Goal: Transaction & Acquisition: Purchase product/service

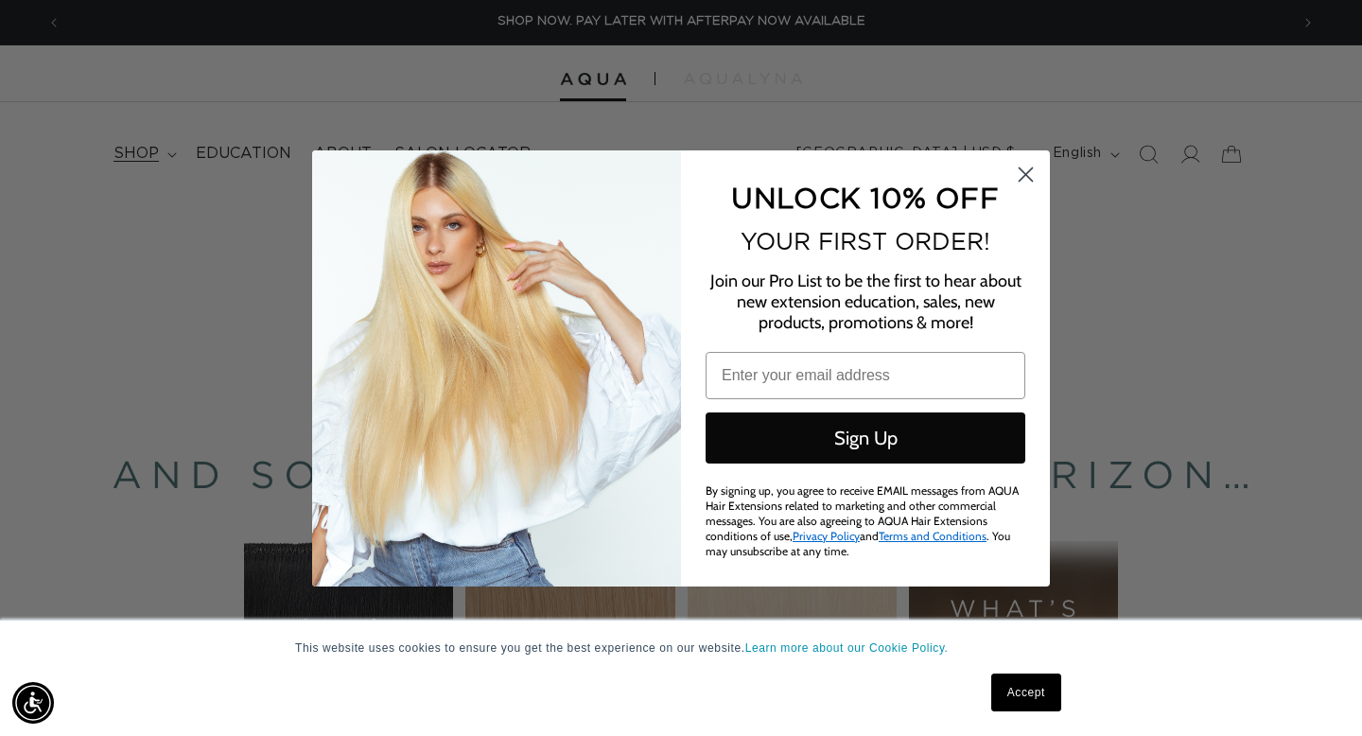
click at [140, 156] on div "Close dialog UNLOCK 10% OFF YOUR FIRST ORDER! Join our Pro List to be the first…" at bounding box center [681, 368] width 1362 height 736
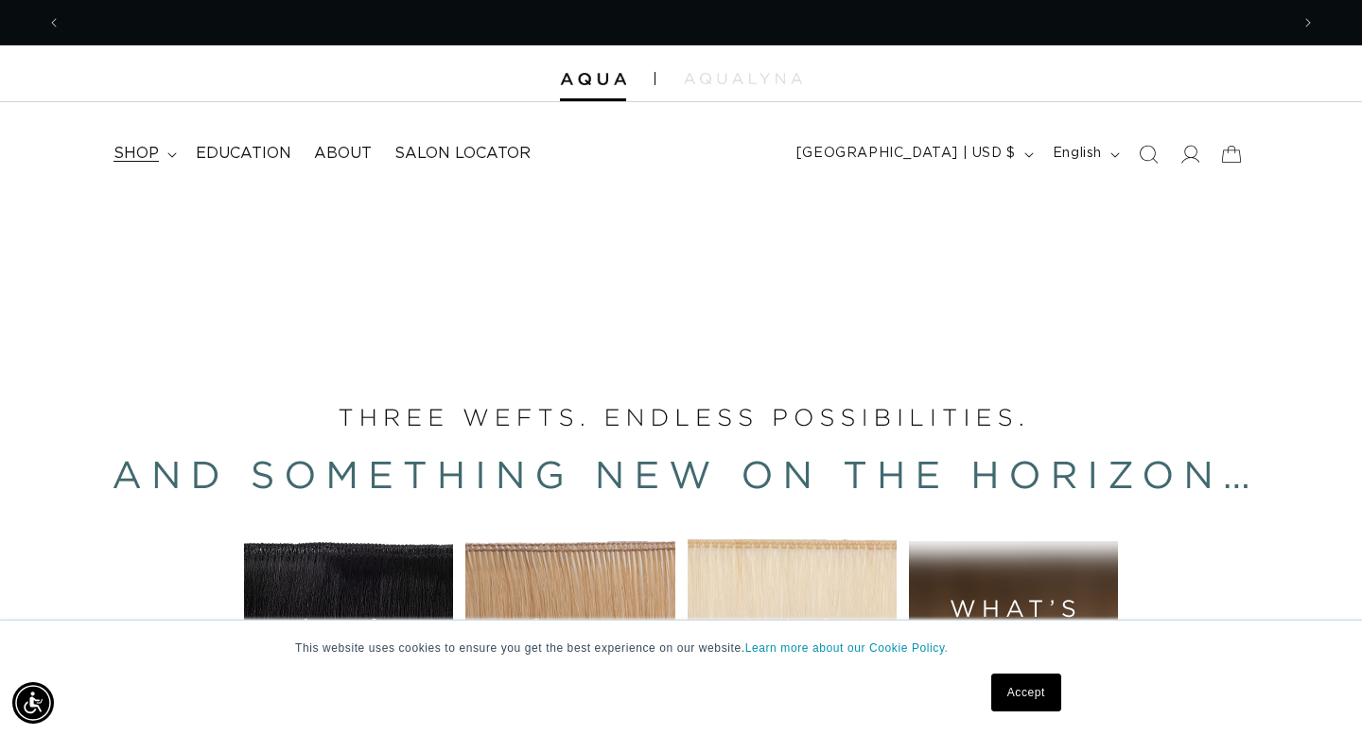
scroll to position [0, 2456]
click at [140, 156] on span "shop" at bounding box center [136, 154] width 45 height 20
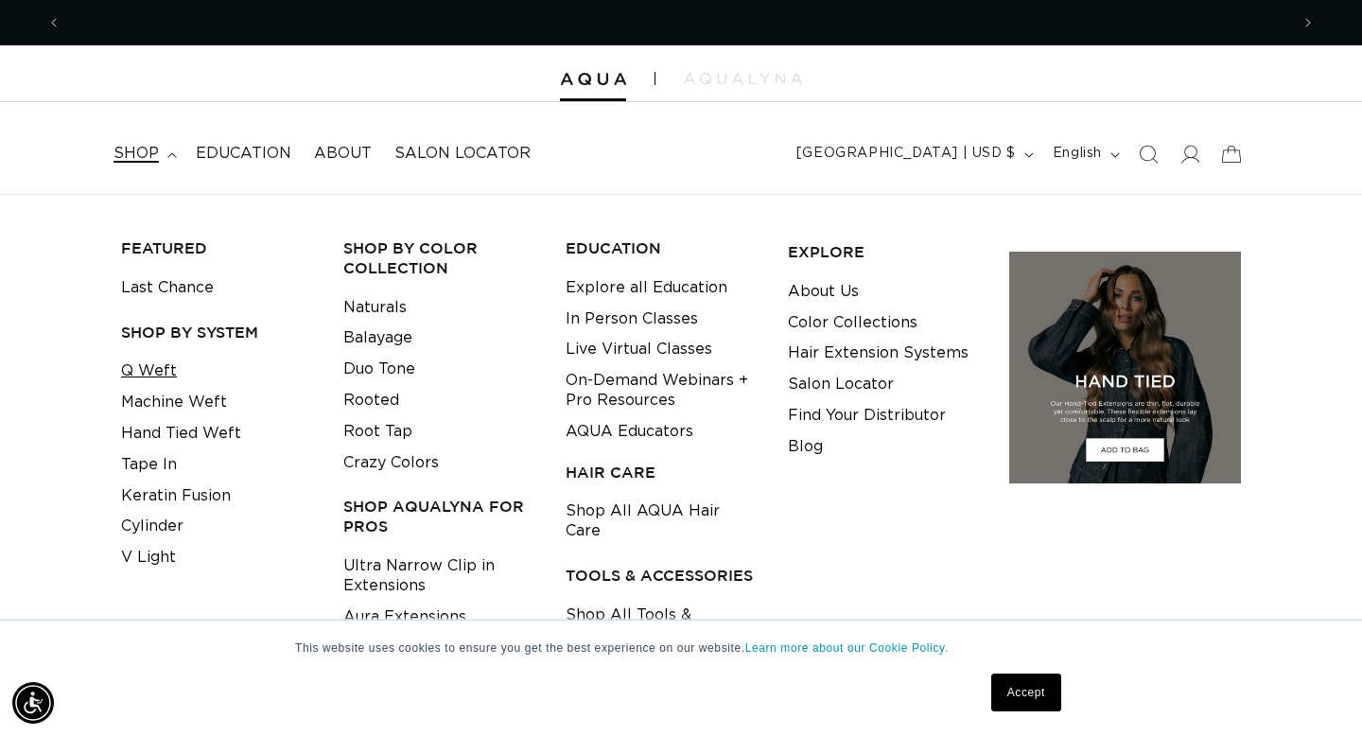
scroll to position [0, 0]
click at [161, 376] on link "Q Weft" at bounding box center [149, 371] width 56 height 31
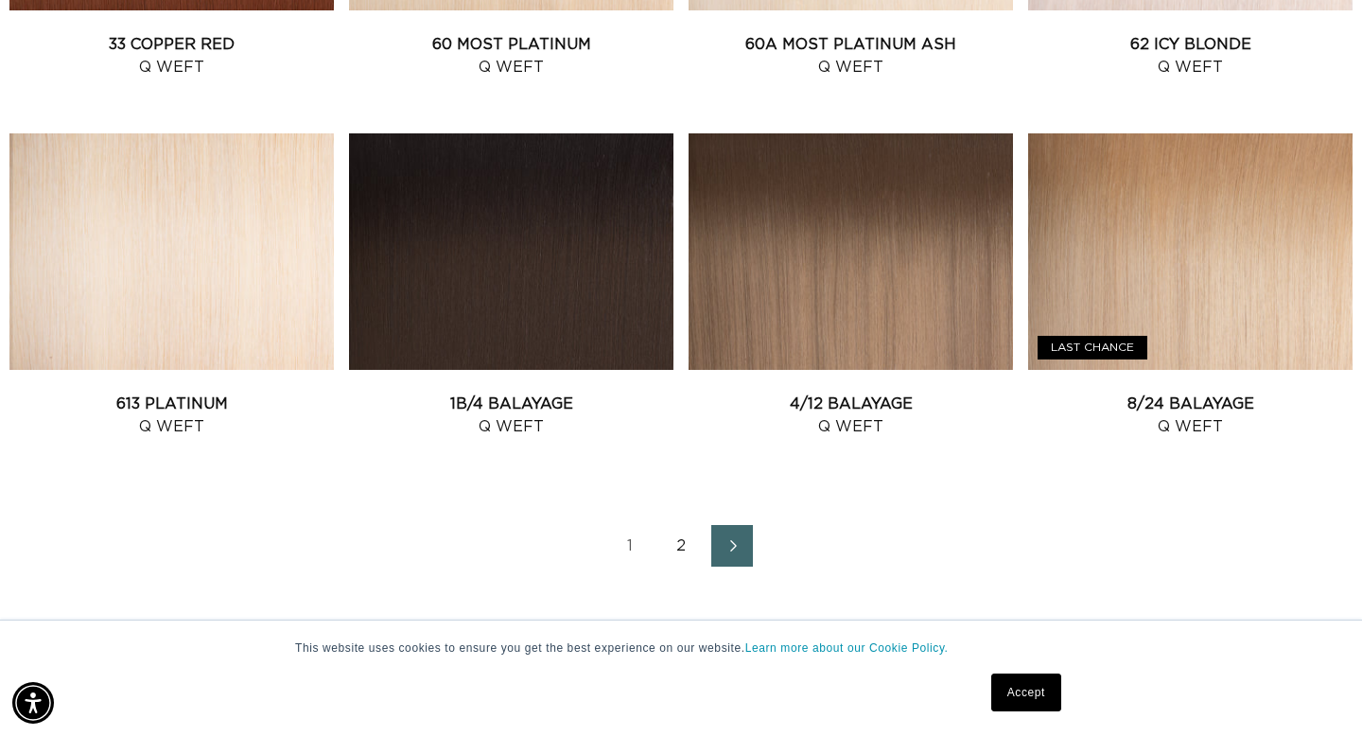
click at [680, 543] on link "2" at bounding box center [681, 546] width 42 height 42
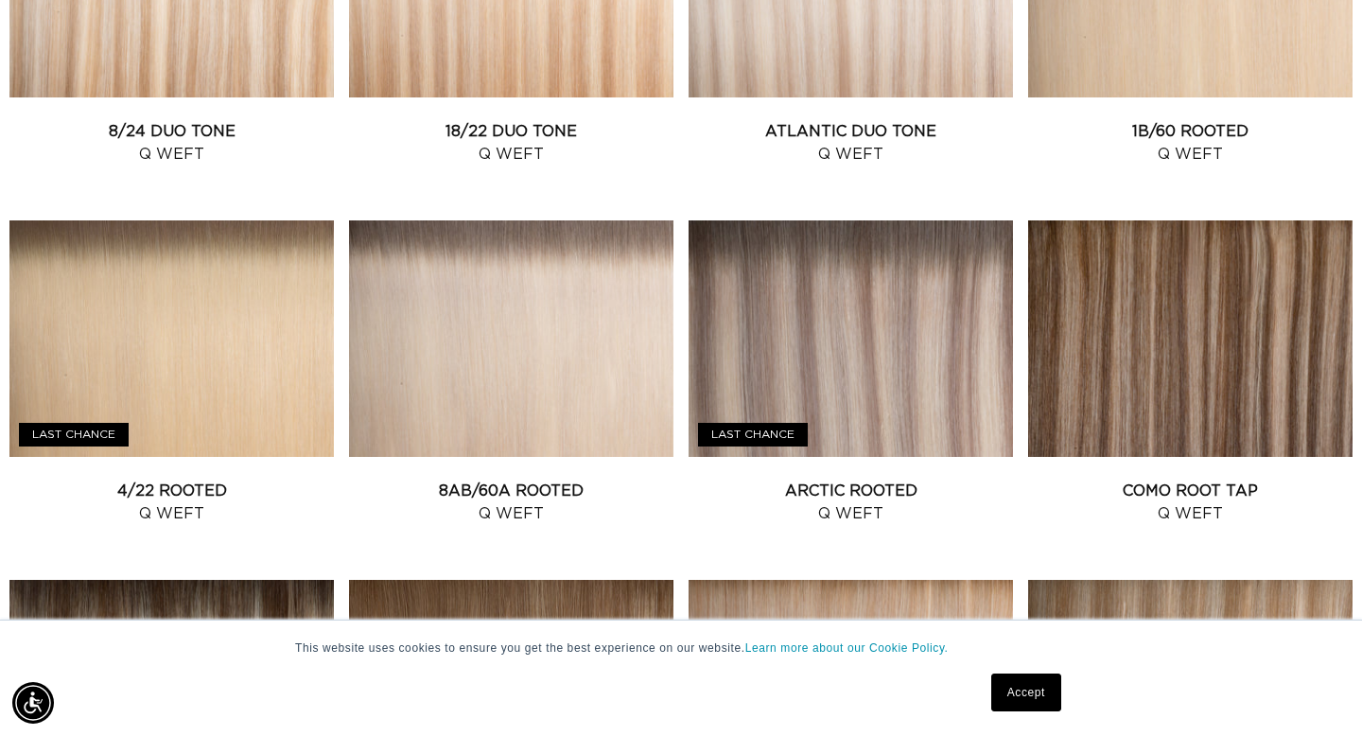
scroll to position [1278, 0]
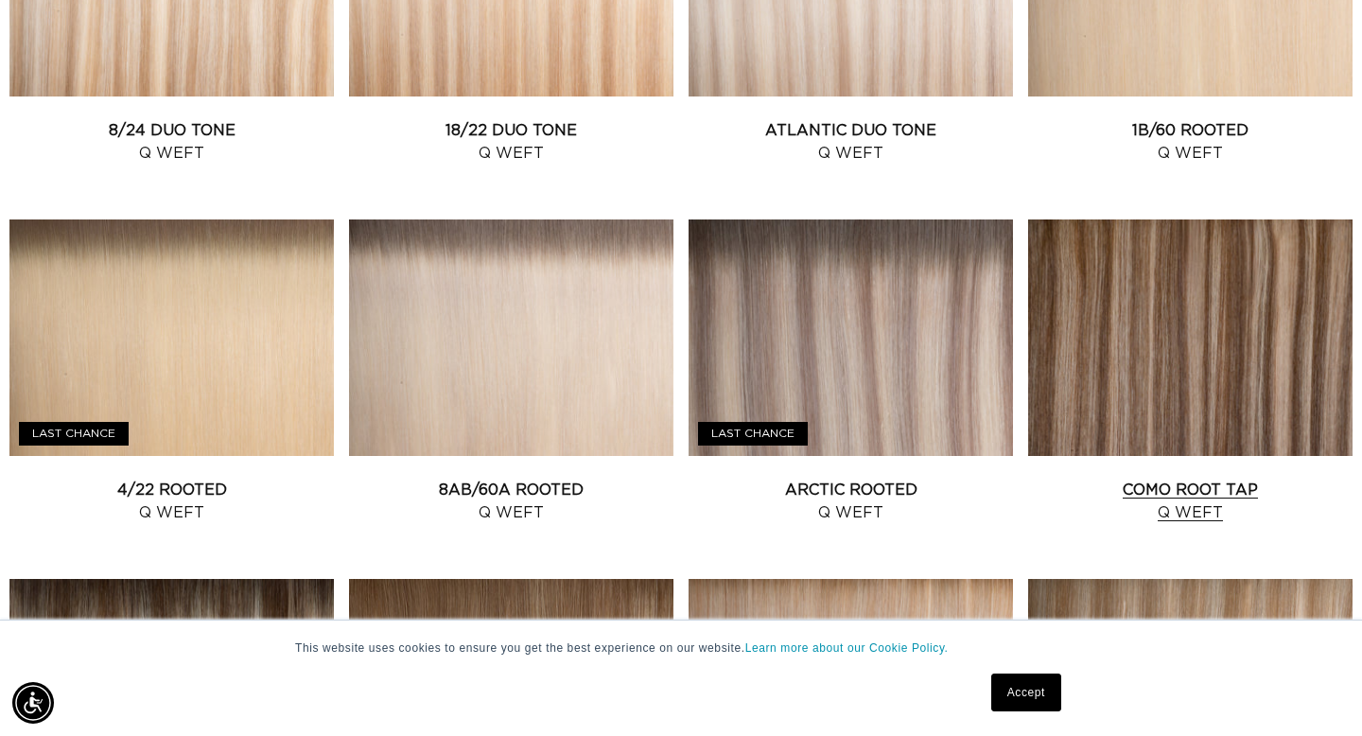
click at [1090, 479] on link "Como Root Tap Q Weft" at bounding box center [1190, 501] width 325 height 45
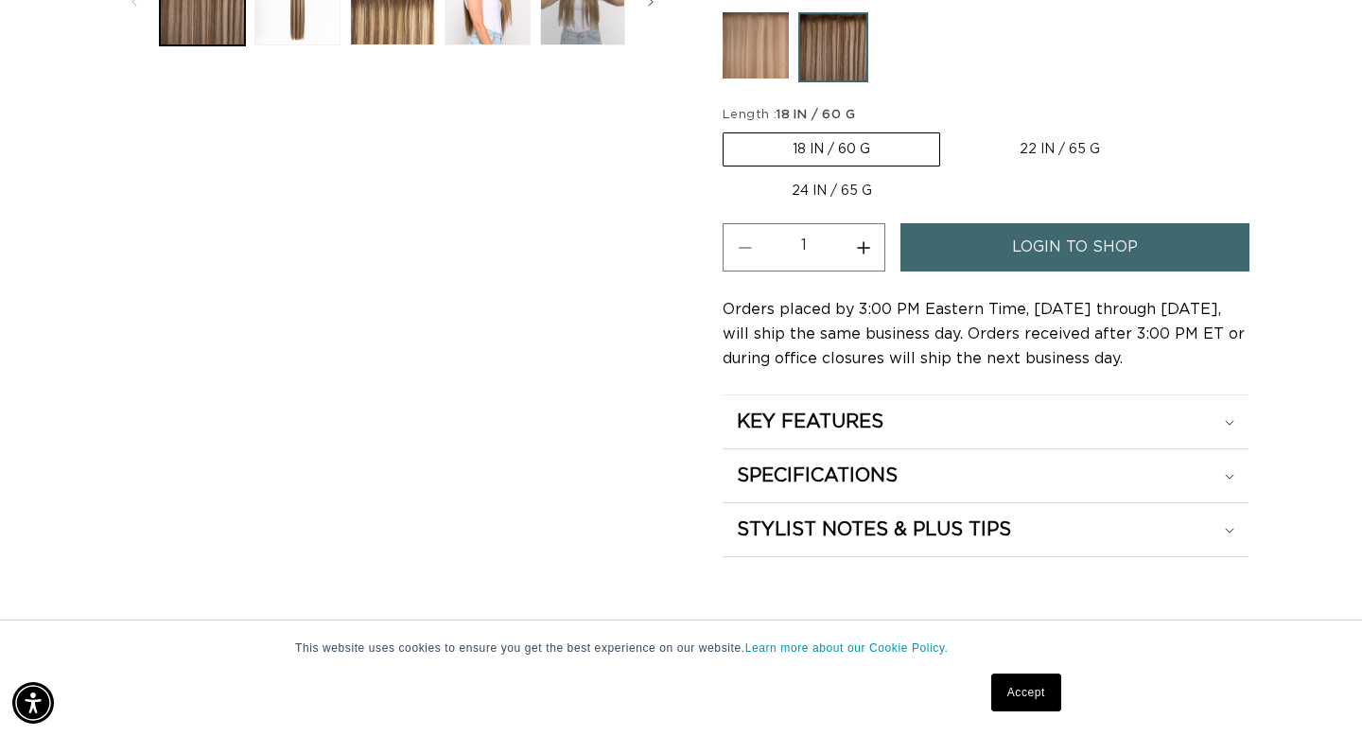
scroll to position [1013, 0]
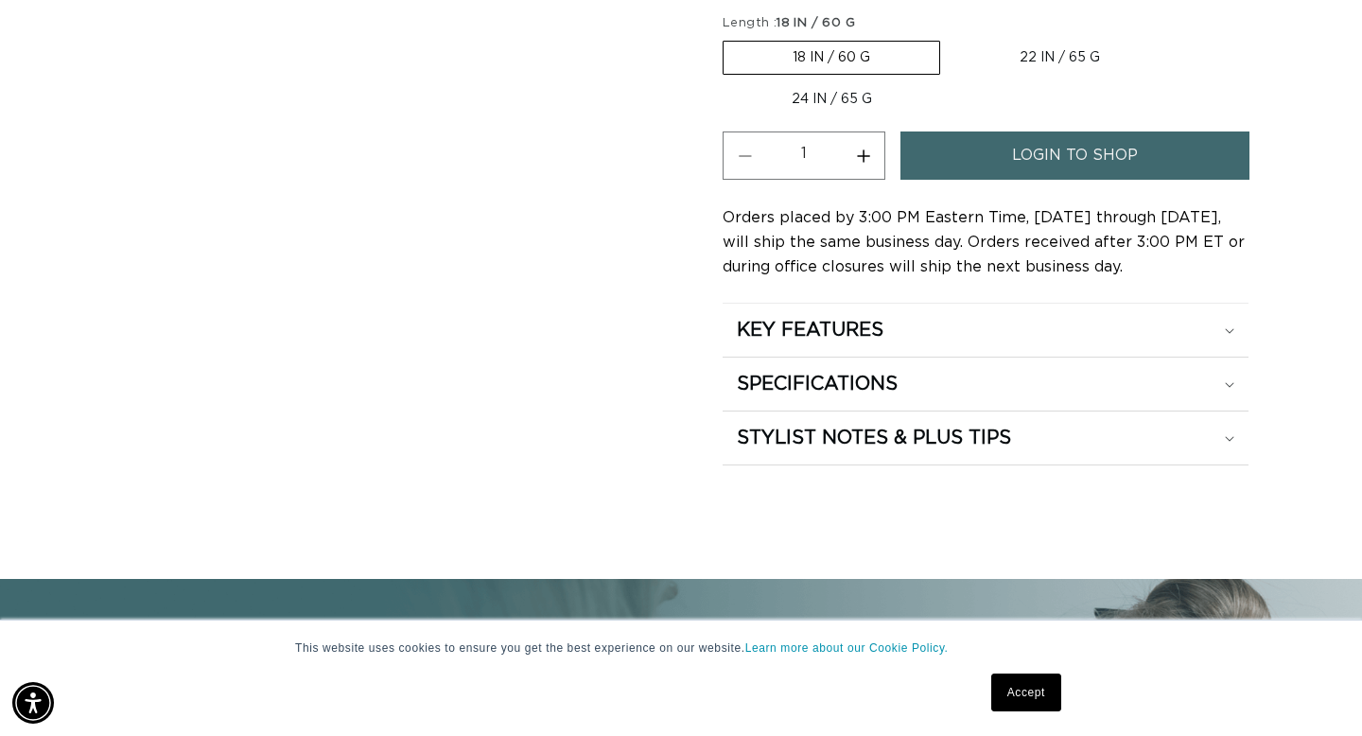
click at [1085, 170] on span "login to shop" at bounding box center [1075, 156] width 126 height 48
